Goal: Navigation & Orientation: Find specific page/section

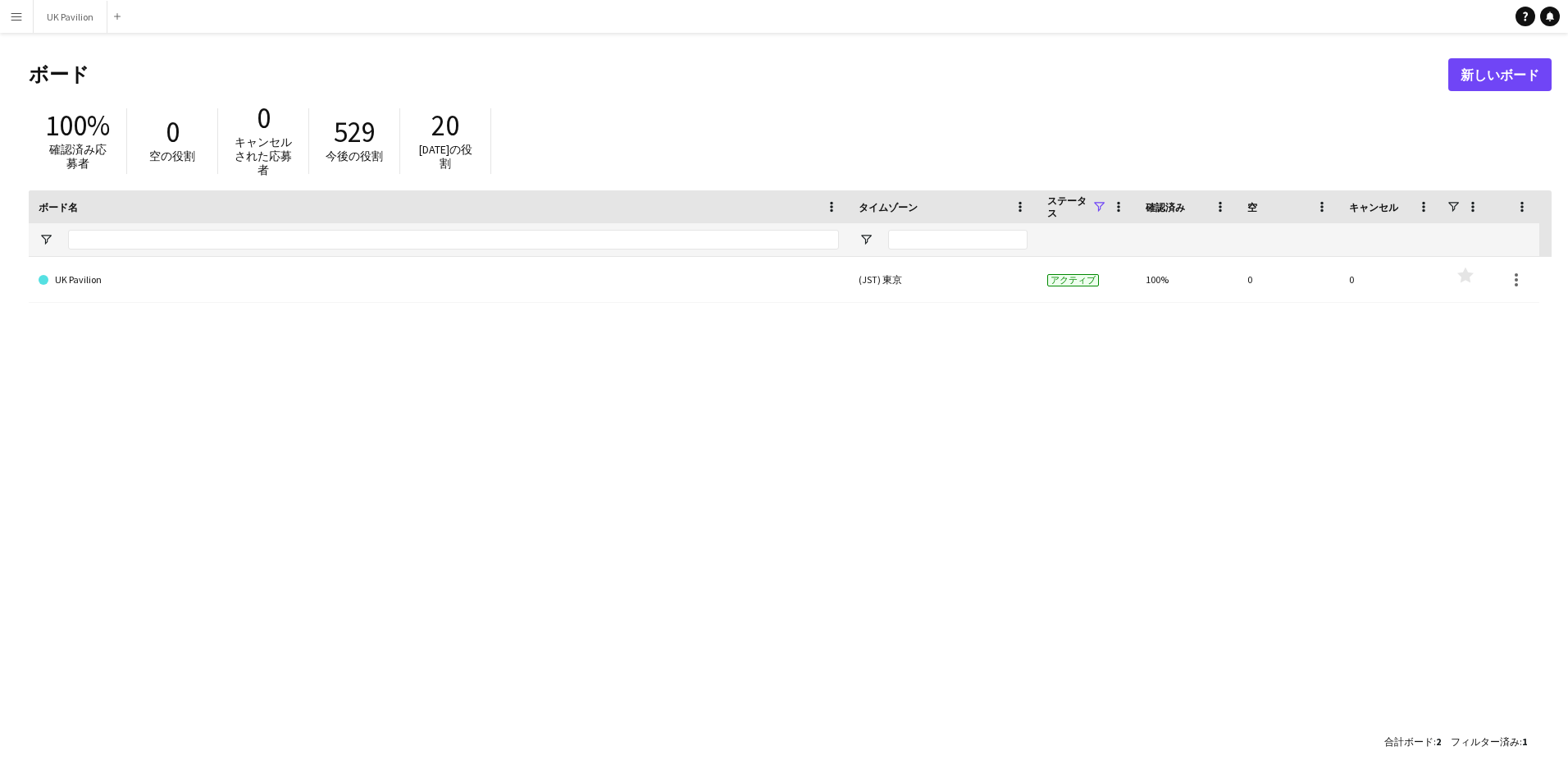
click at [23, 16] on button "メニュー" at bounding box center [16, 16] width 33 height 33
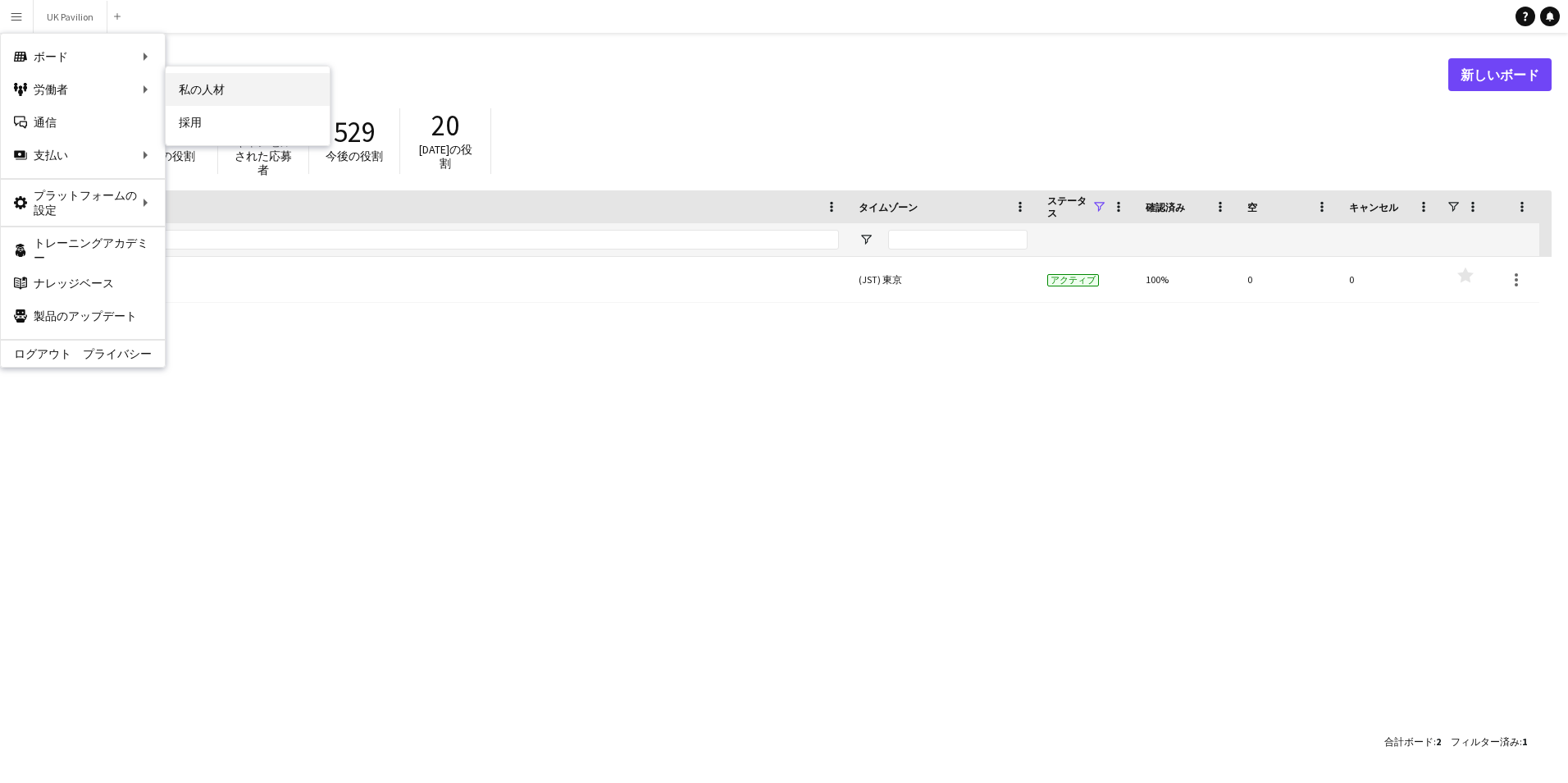
click at [188, 89] on link "私の人材" at bounding box center [248, 89] width 164 height 33
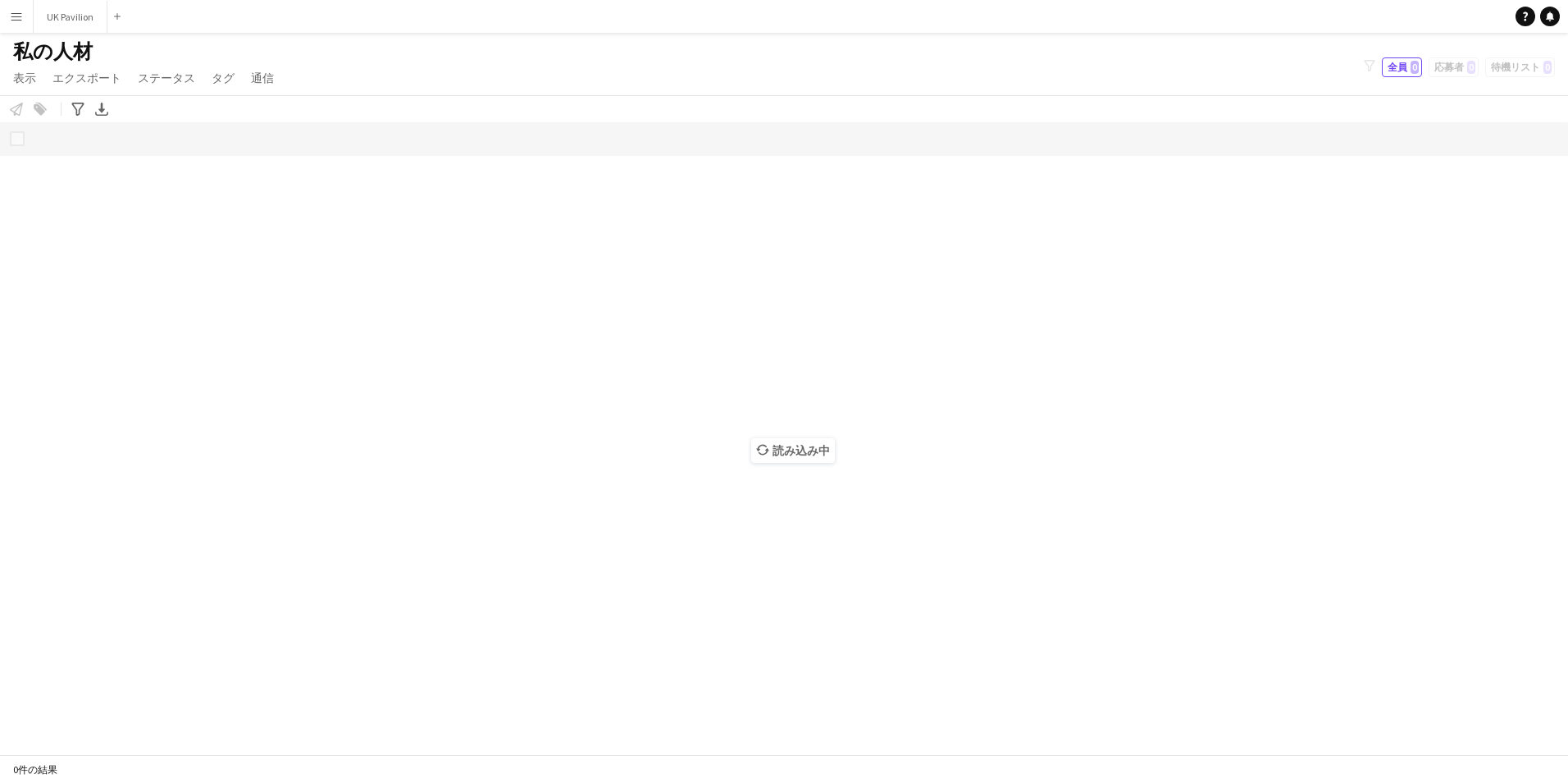
click at [14, 16] on app-icon "メニュー" at bounding box center [17, 17] width 13 height 13
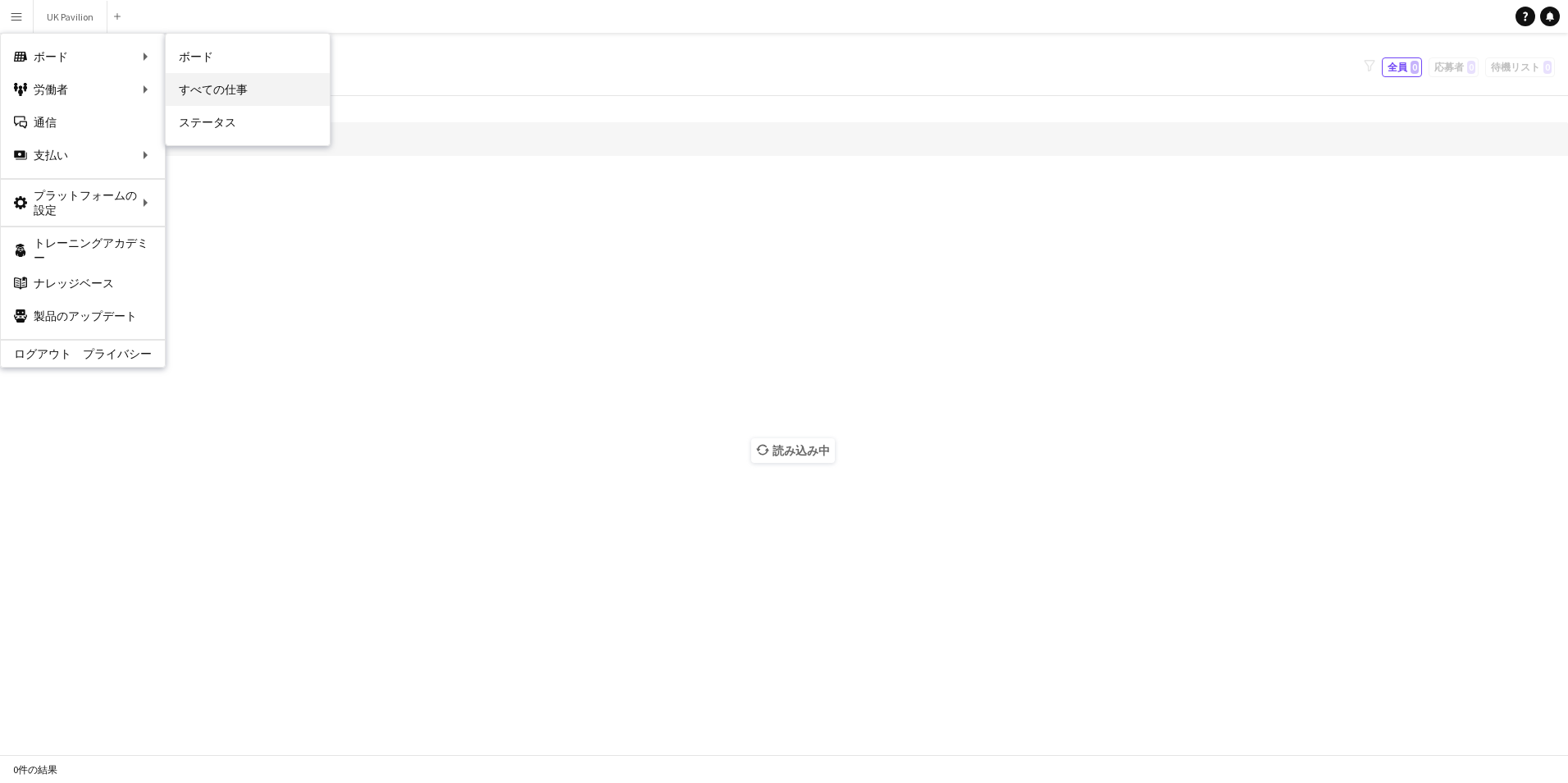
click at [231, 79] on link "すべての仕事" at bounding box center [248, 89] width 164 height 33
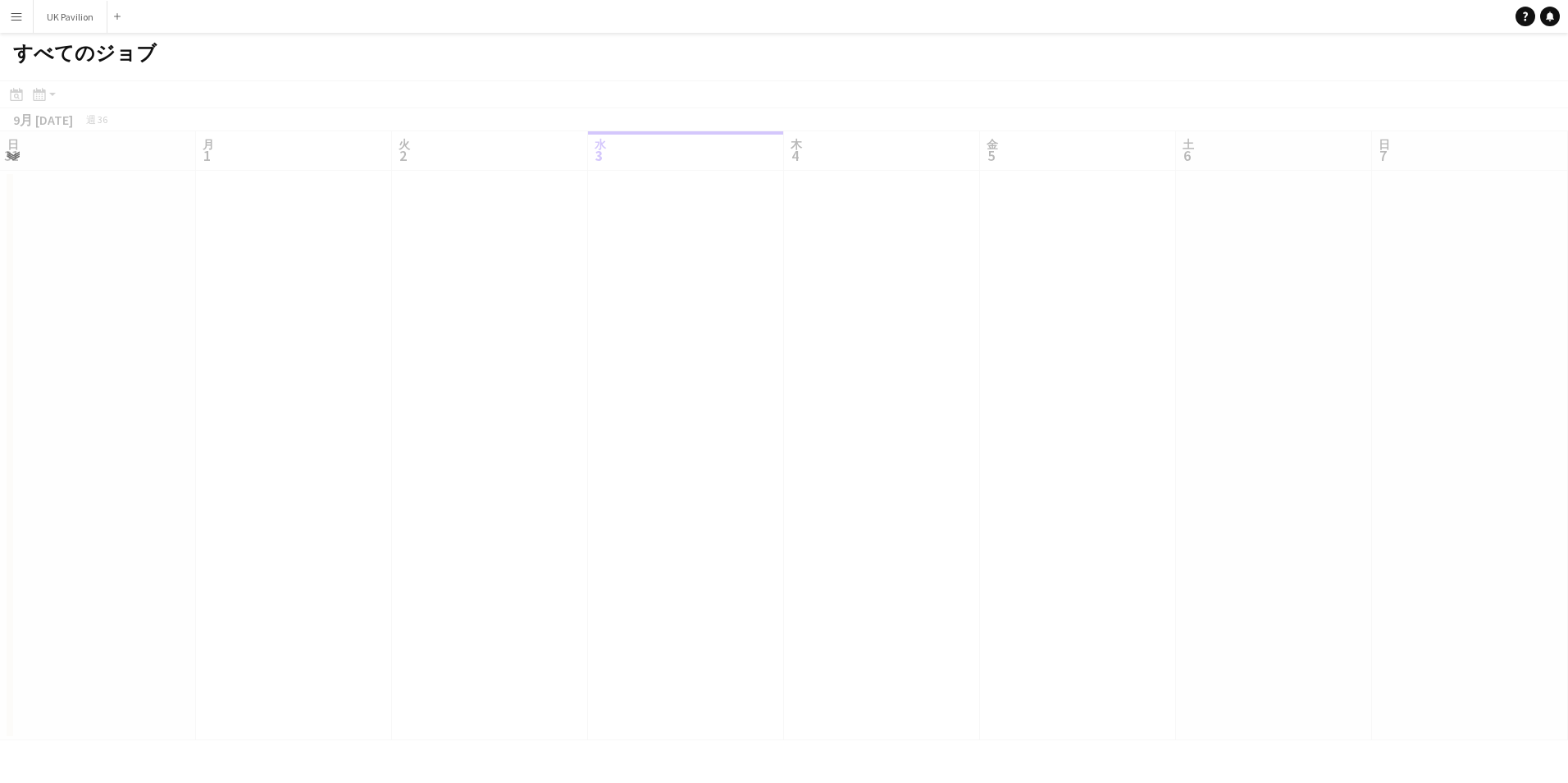
scroll to position [0, 392]
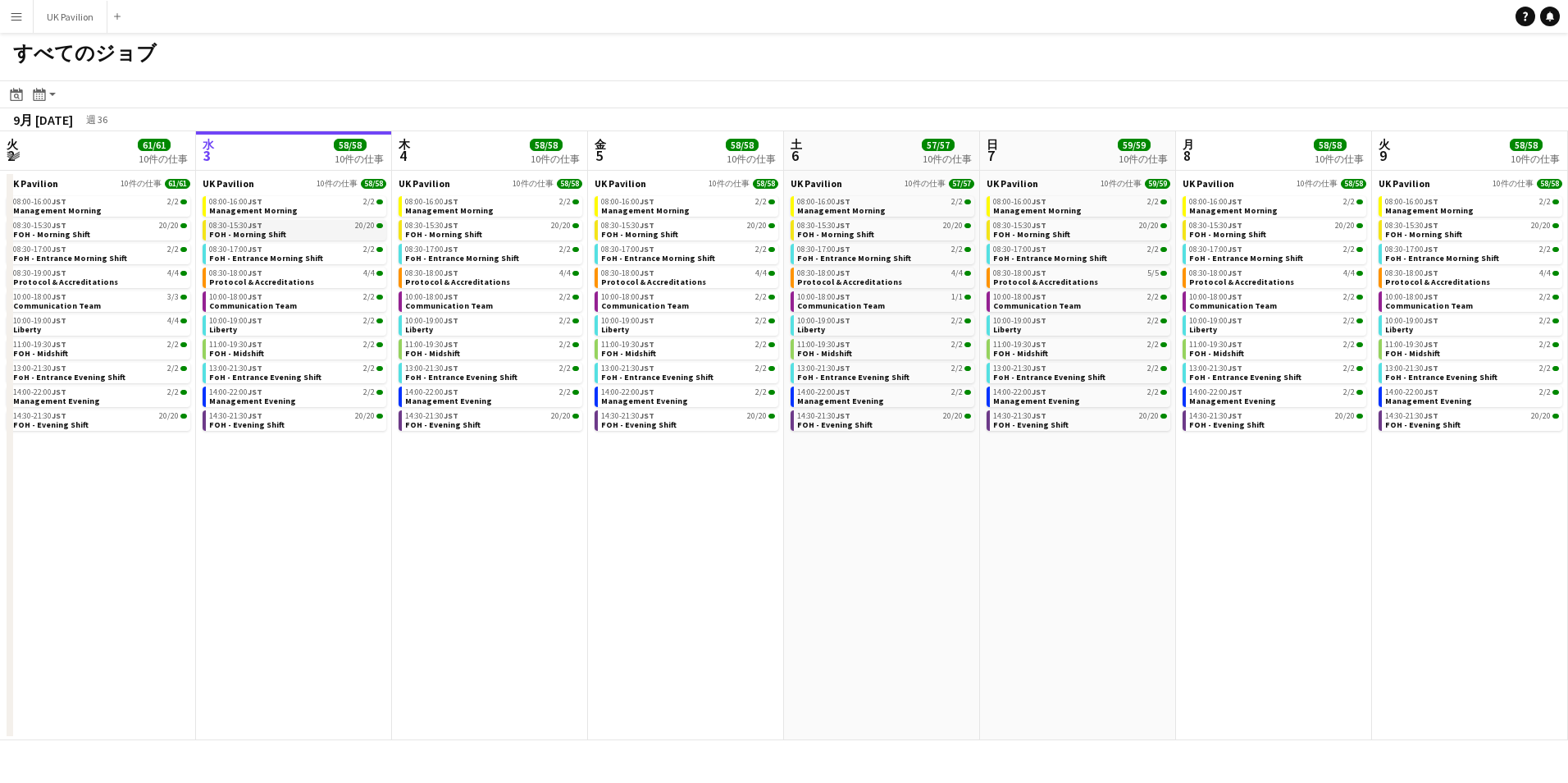
click at [298, 221] on div "08:30-15:30 JST 20/20" at bounding box center [296, 225] width 173 height 8
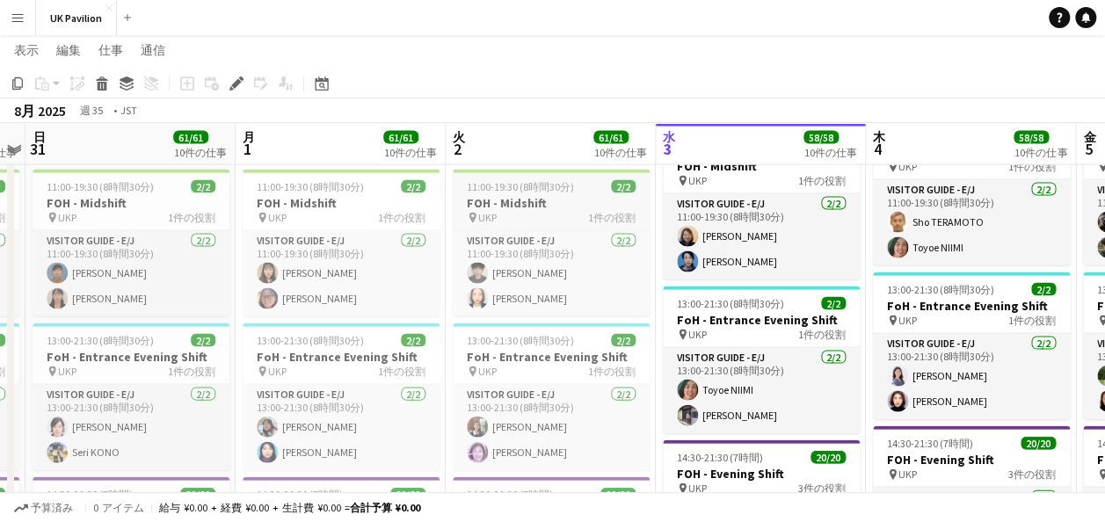
scroll to position [413, 0]
